Goal: Information Seeking & Learning: Learn about a topic

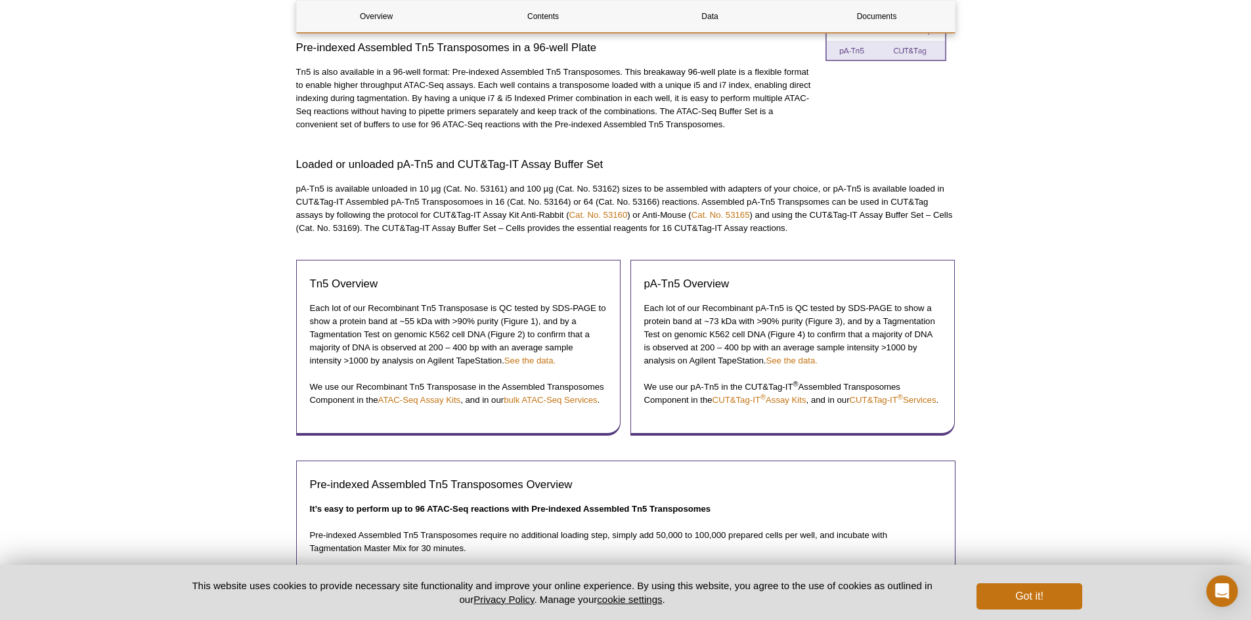
scroll to position [637, 0]
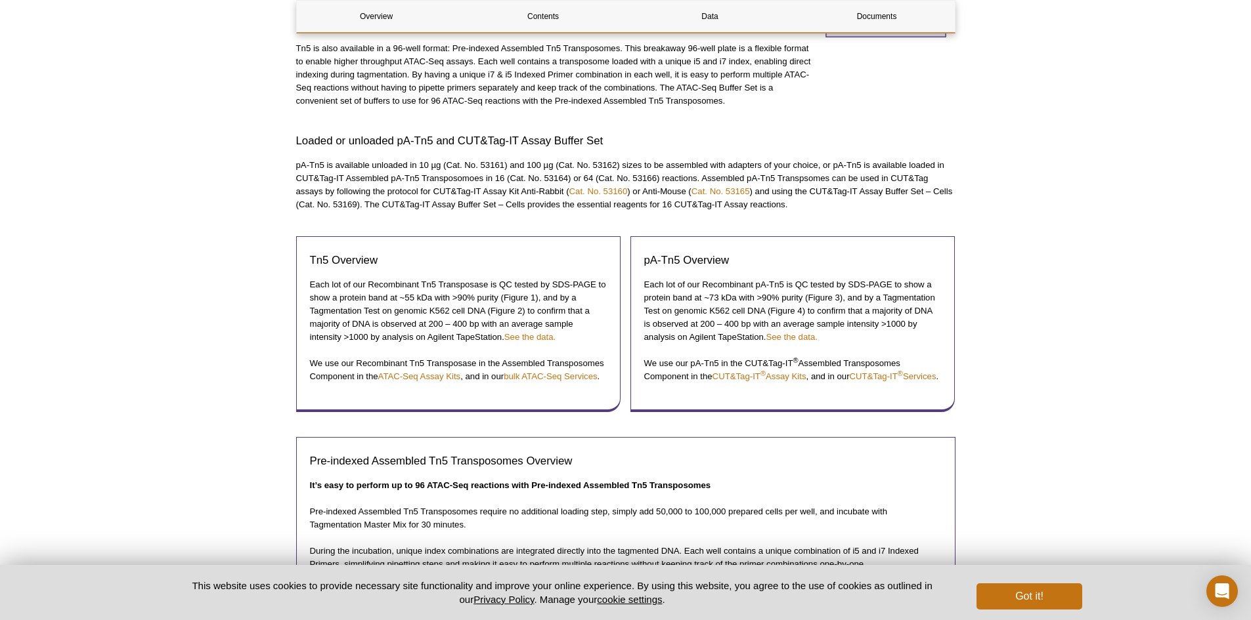
click at [1041, 330] on div "Active Motif Logo Enabling Epigenetics Research 0 Search Skip to content Active…" at bounding box center [625, 579] width 1251 height 2432
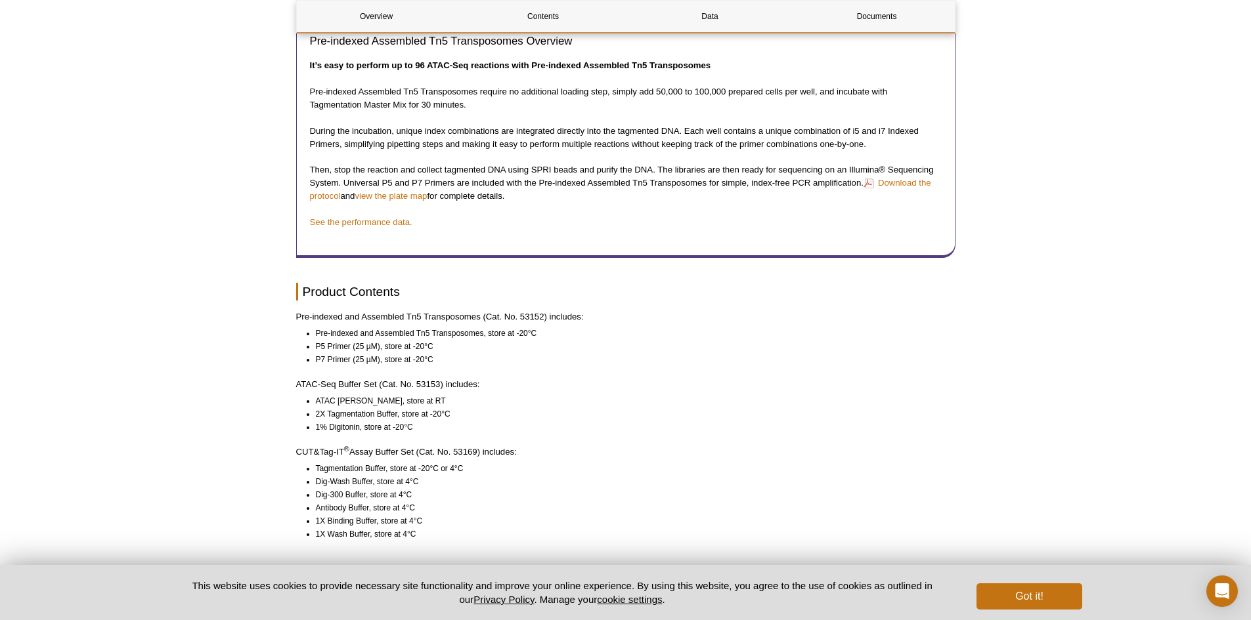
scroll to position [1096, 0]
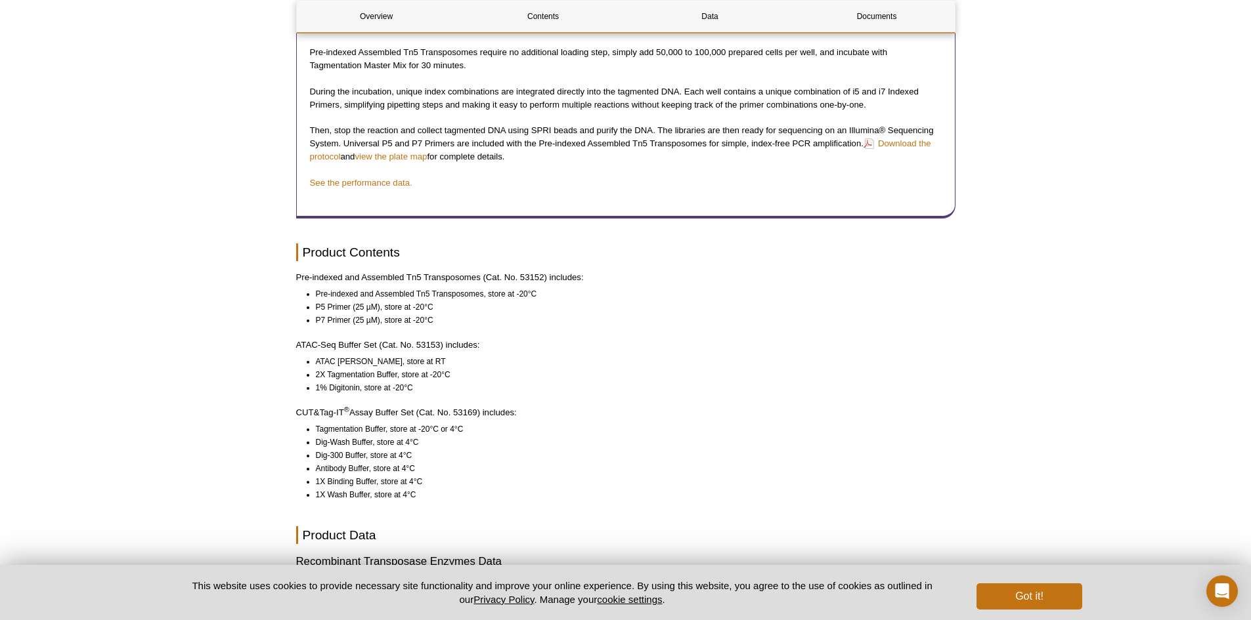
click at [632, 366] on div "Overview Contents Data Documents Product Overview Pre-indexed Assembled Tn5 Tra…" at bounding box center [625, 112] width 659 height 2109
click at [749, 352] on p "ATAC-Seq Buffer Set (Cat. No. 53153) includes:" at bounding box center [625, 345] width 659 height 13
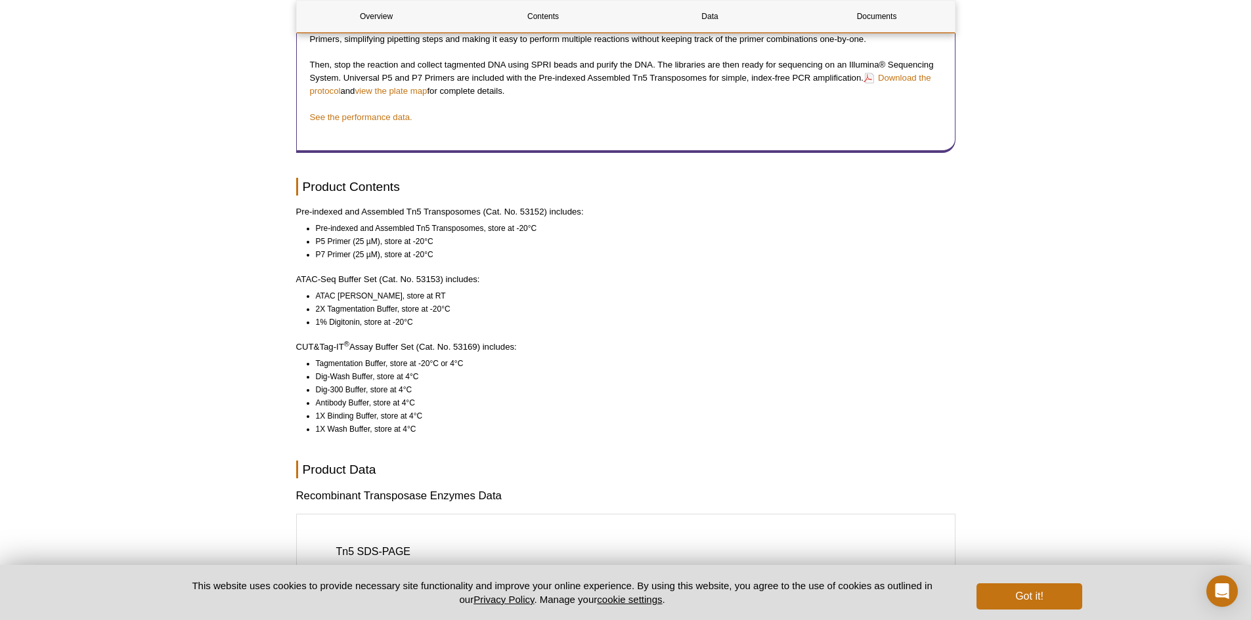
click at [588, 303] on li "ATAC [PERSON_NAME], store at RT" at bounding box center [630, 296] width 628 height 13
click at [582, 329] on li "1% Digitonin, store at -20°C" at bounding box center [630, 322] width 628 height 13
click at [681, 329] on li "1% Digitonin, store at -20°C" at bounding box center [630, 322] width 628 height 13
click at [686, 316] on li "2X Tagmentation Buffer, store at -20°C" at bounding box center [630, 309] width 628 height 13
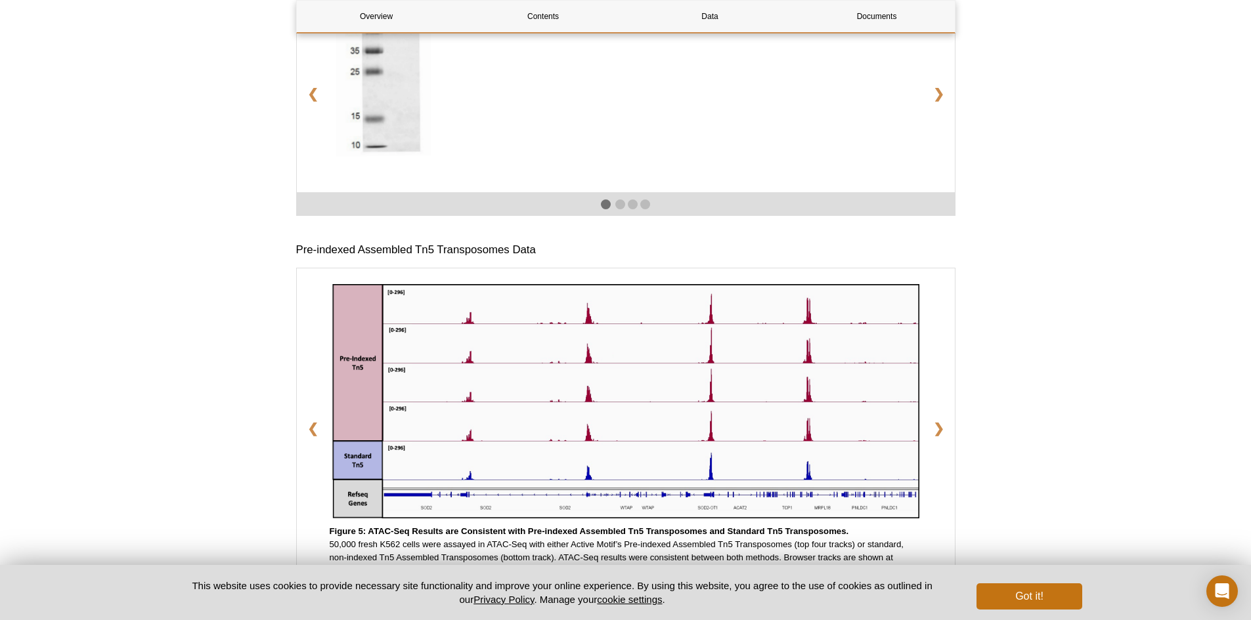
scroll to position [1556, 0]
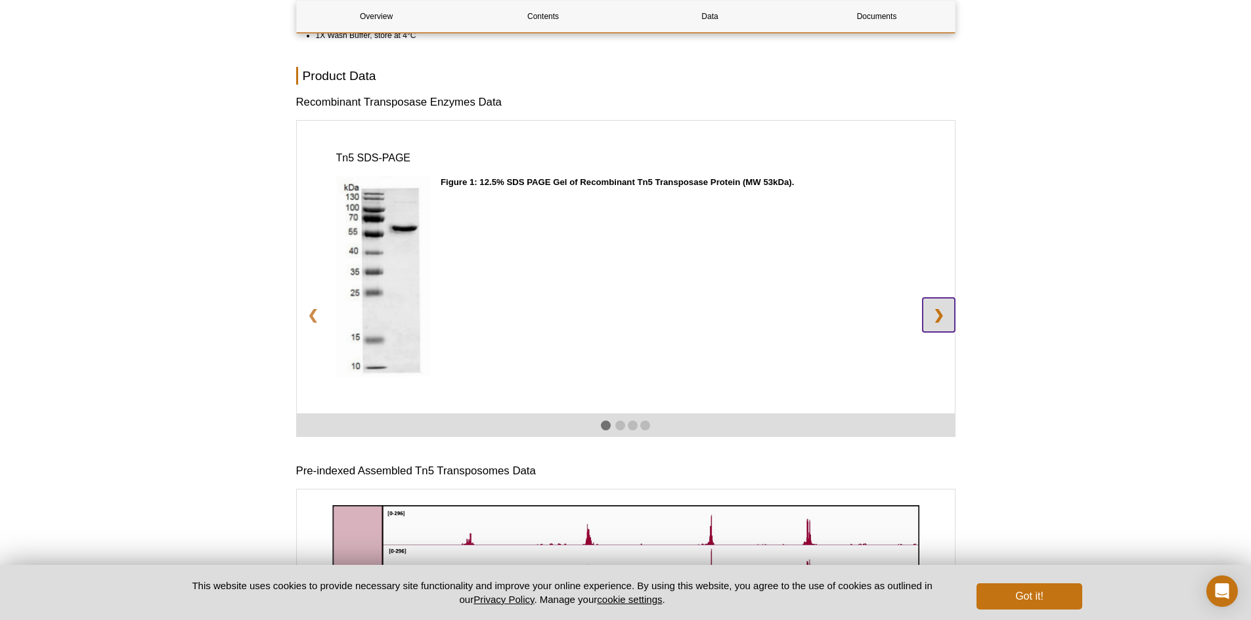
click at [946, 330] on link "❯" at bounding box center [938, 315] width 32 height 34
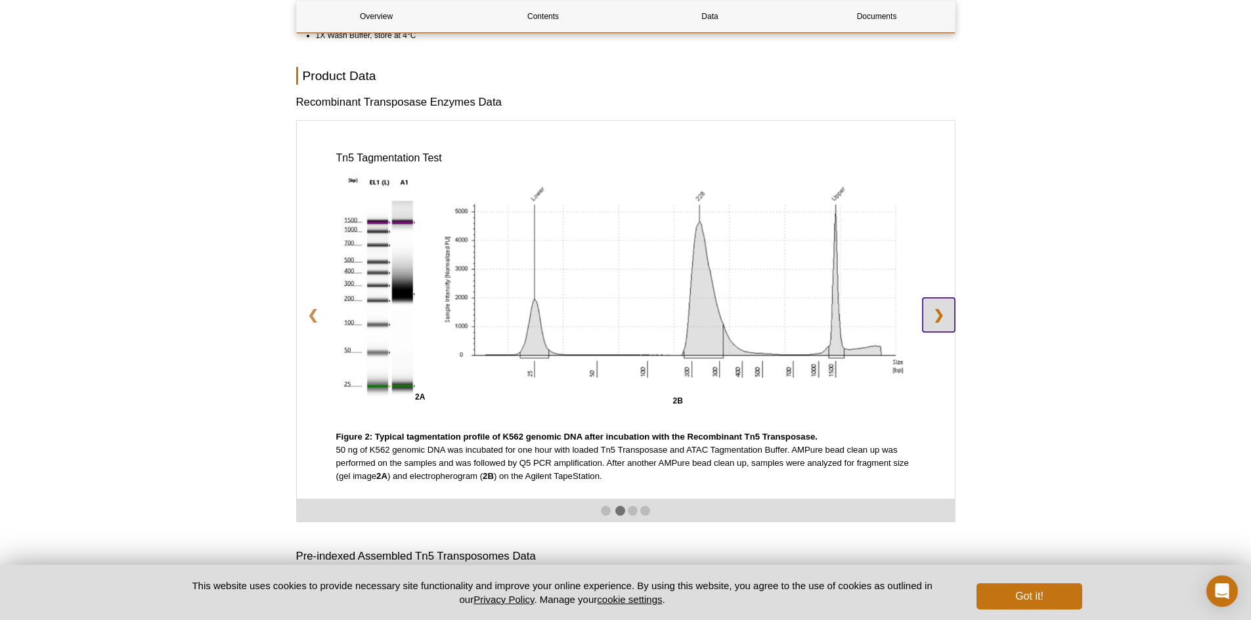
click at [946, 330] on link "❯" at bounding box center [938, 315] width 32 height 34
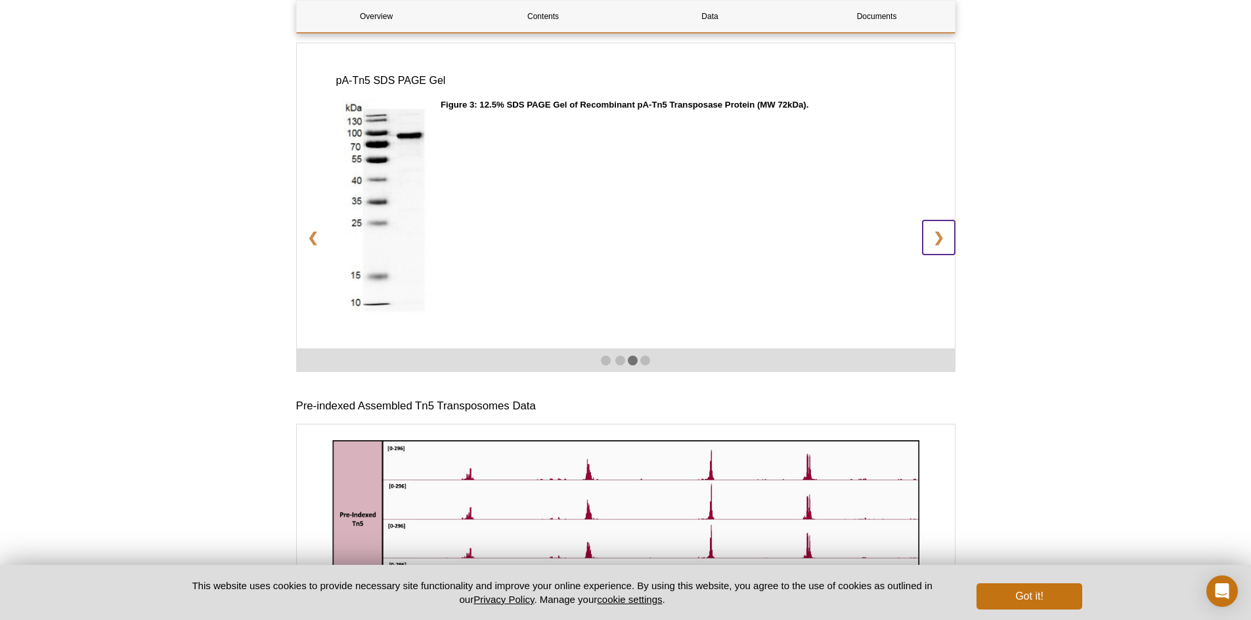
scroll to position [1884, 0]
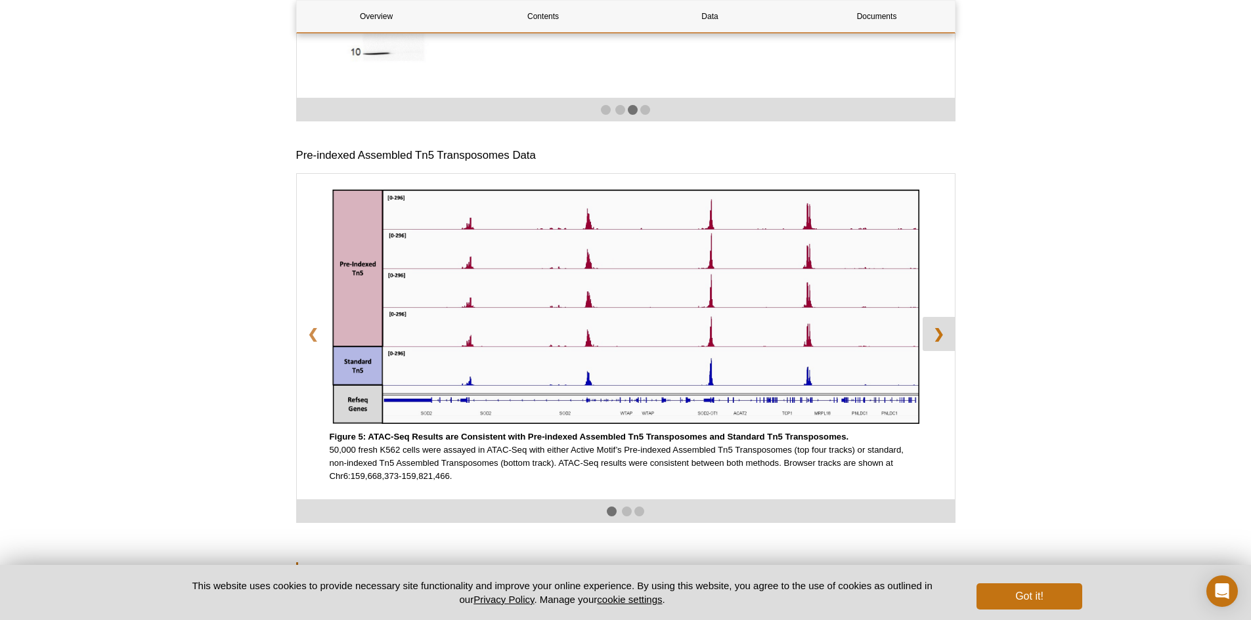
click at [948, 343] on link "❯" at bounding box center [938, 334] width 32 height 34
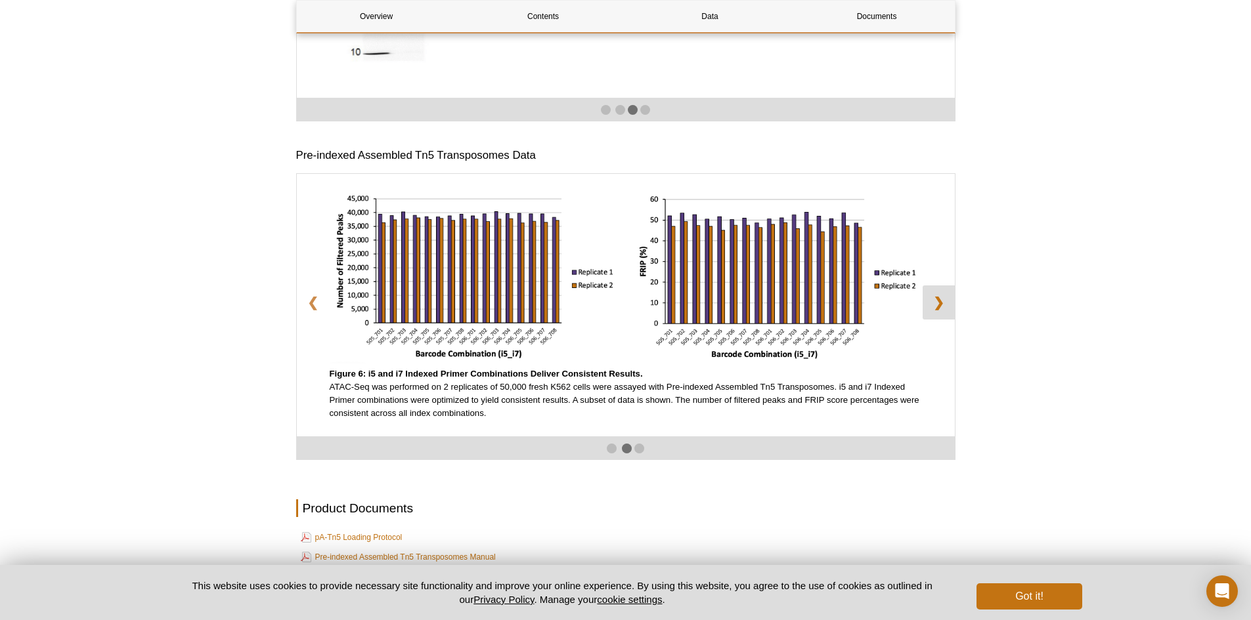
click at [944, 320] on link "❯" at bounding box center [938, 303] width 32 height 34
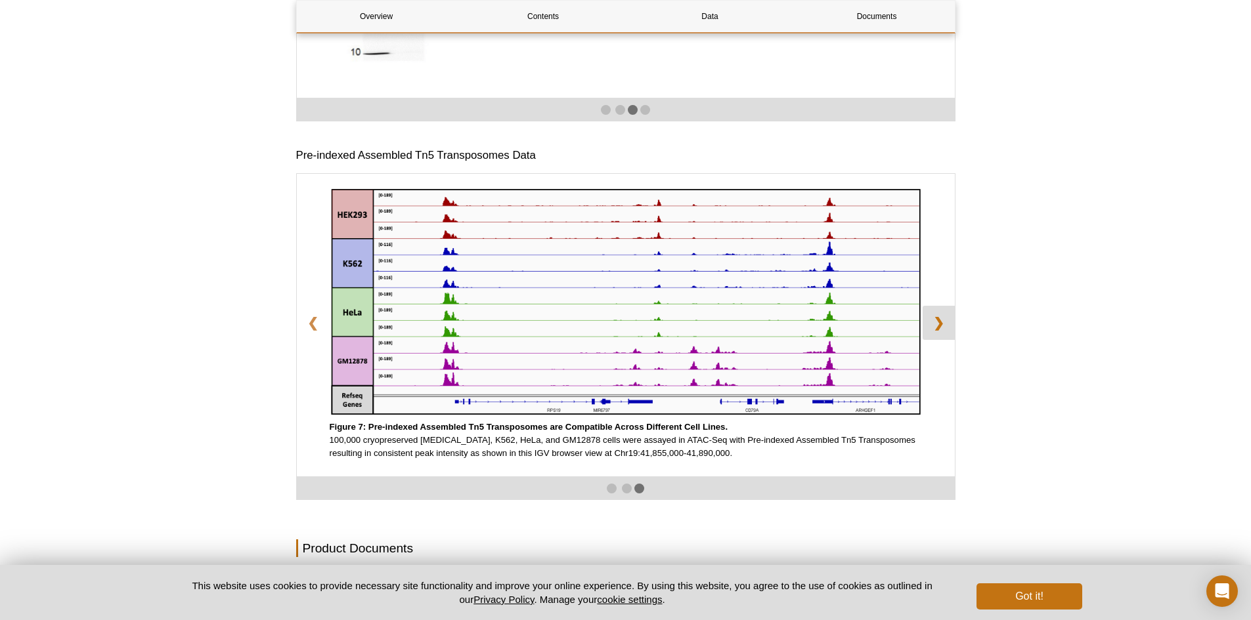
click at [944, 321] on link "❯" at bounding box center [938, 323] width 32 height 34
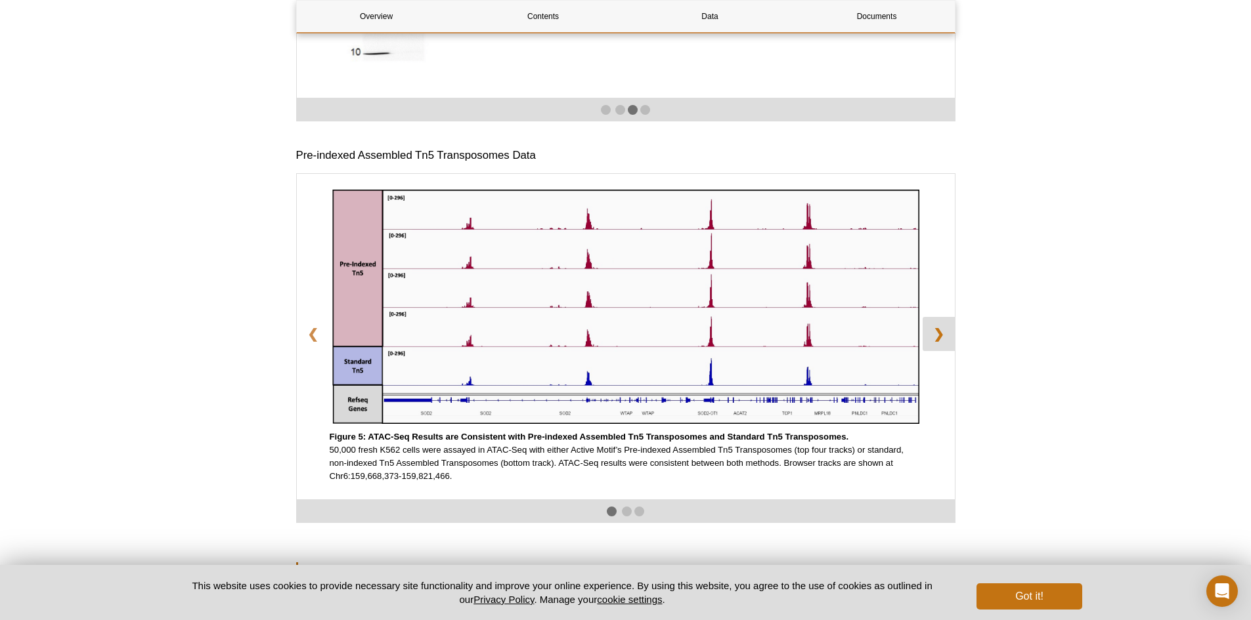
click at [944, 321] on div "Figure 5: ATAC-Seq Results are Consistent with Pre-indexed Assembled Tn5 Transp…" at bounding box center [626, 336] width 658 height 325
click at [945, 347] on link "❯" at bounding box center [938, 334] width 32 height 34
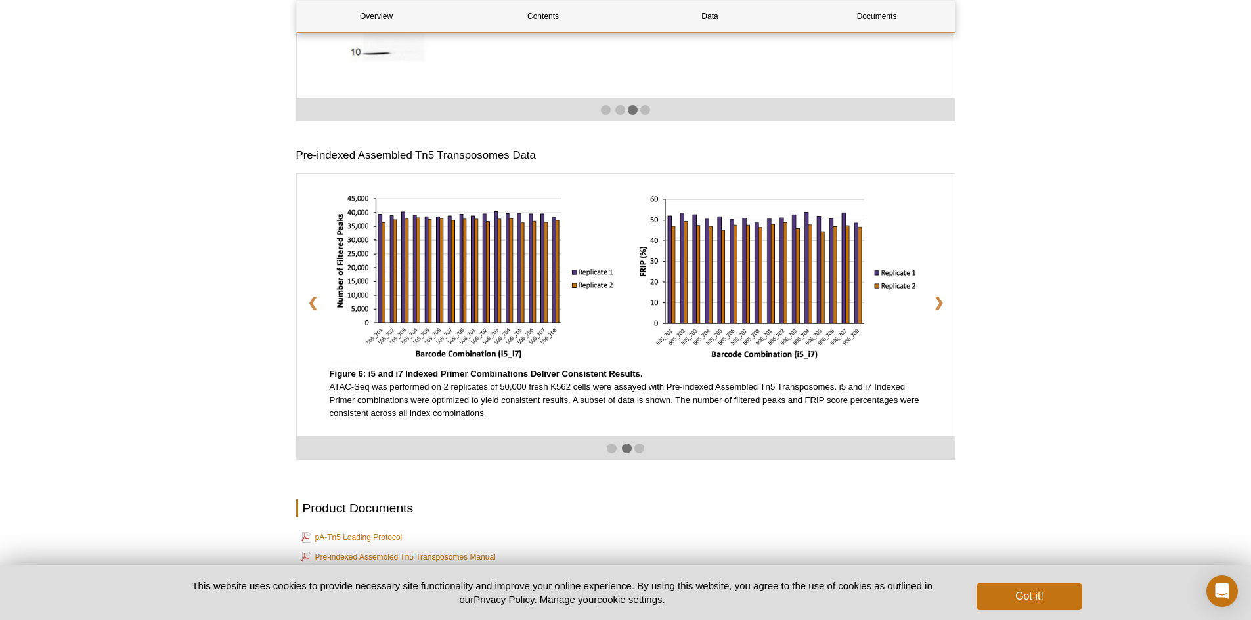
scroll to position [2191, 0]
